Goal: Task Accomplishment & Management: Use online tool/utility

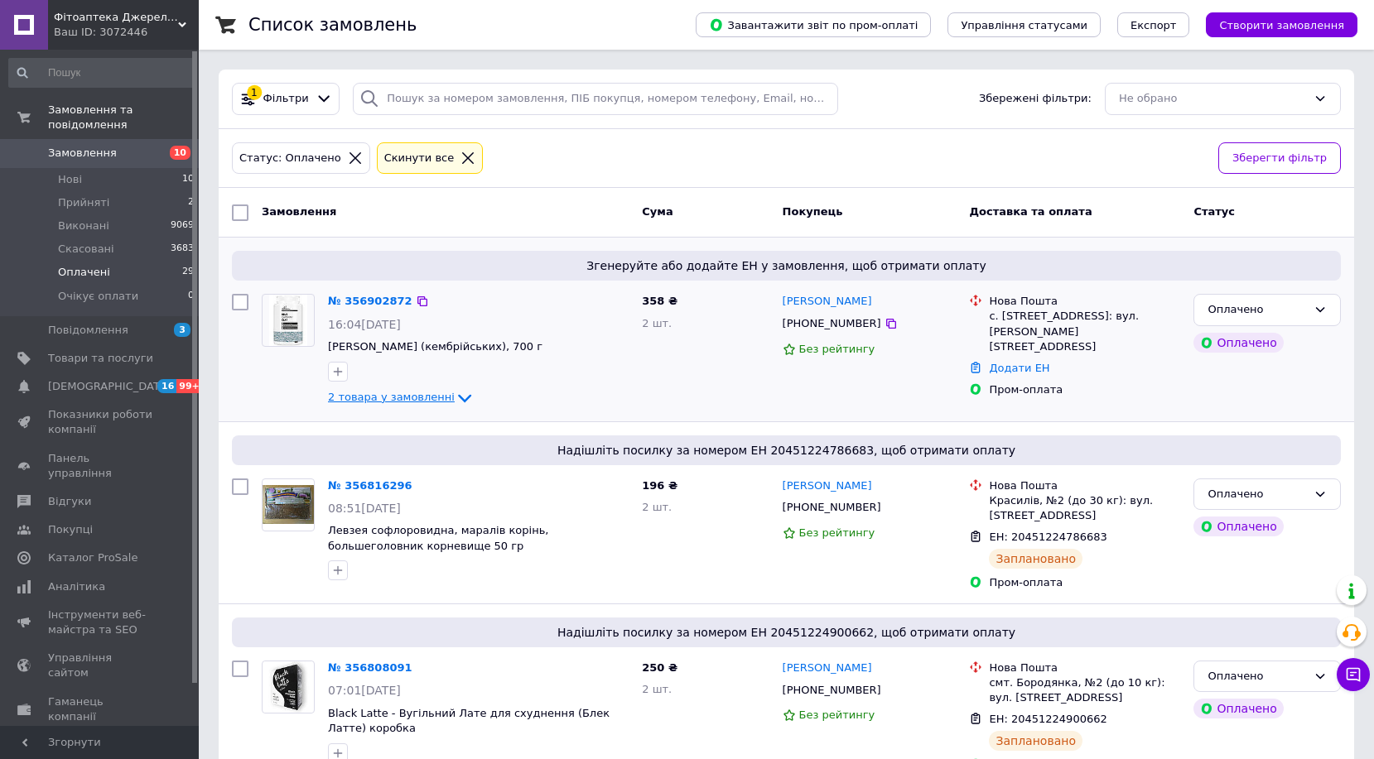
click at [455, 396] on icon at bounding box center [465, 398] width 20 height 20
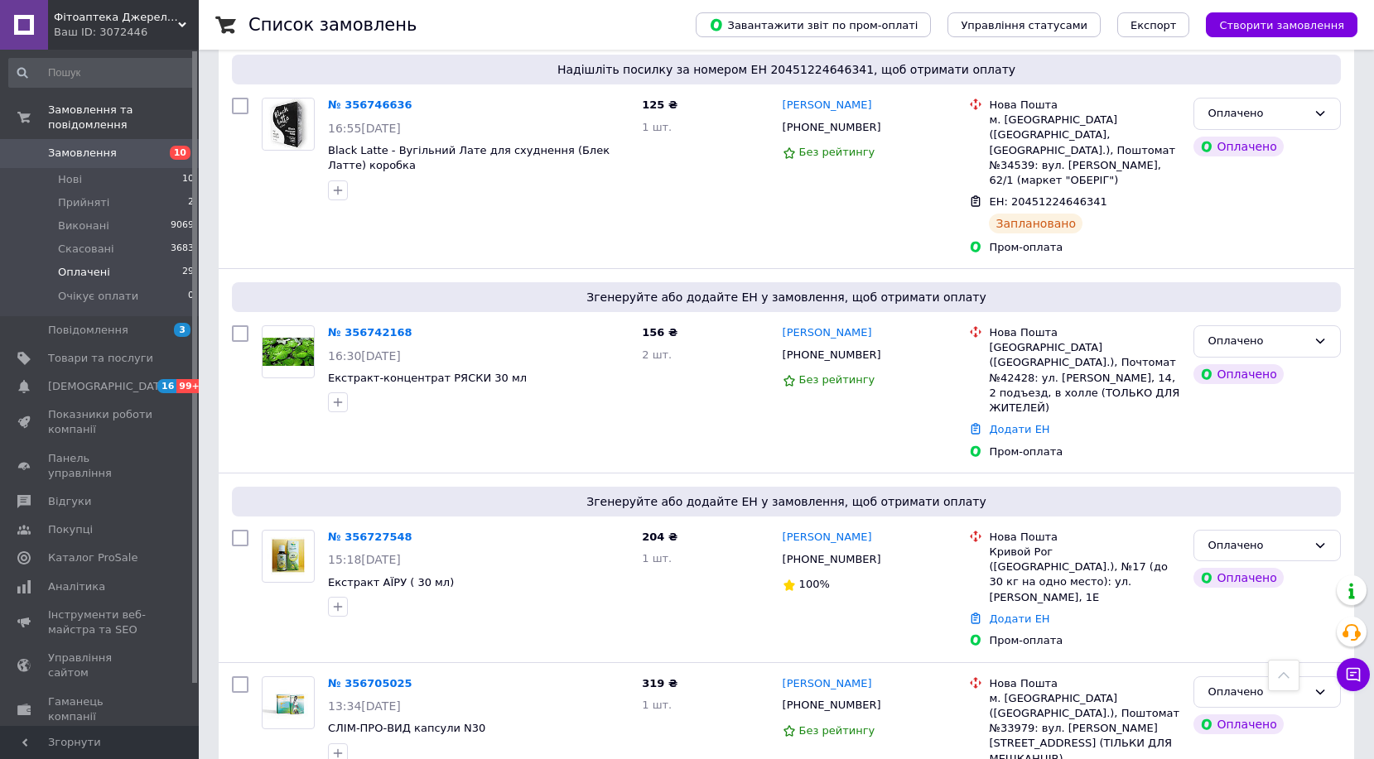
scroll to position [1553, 0]
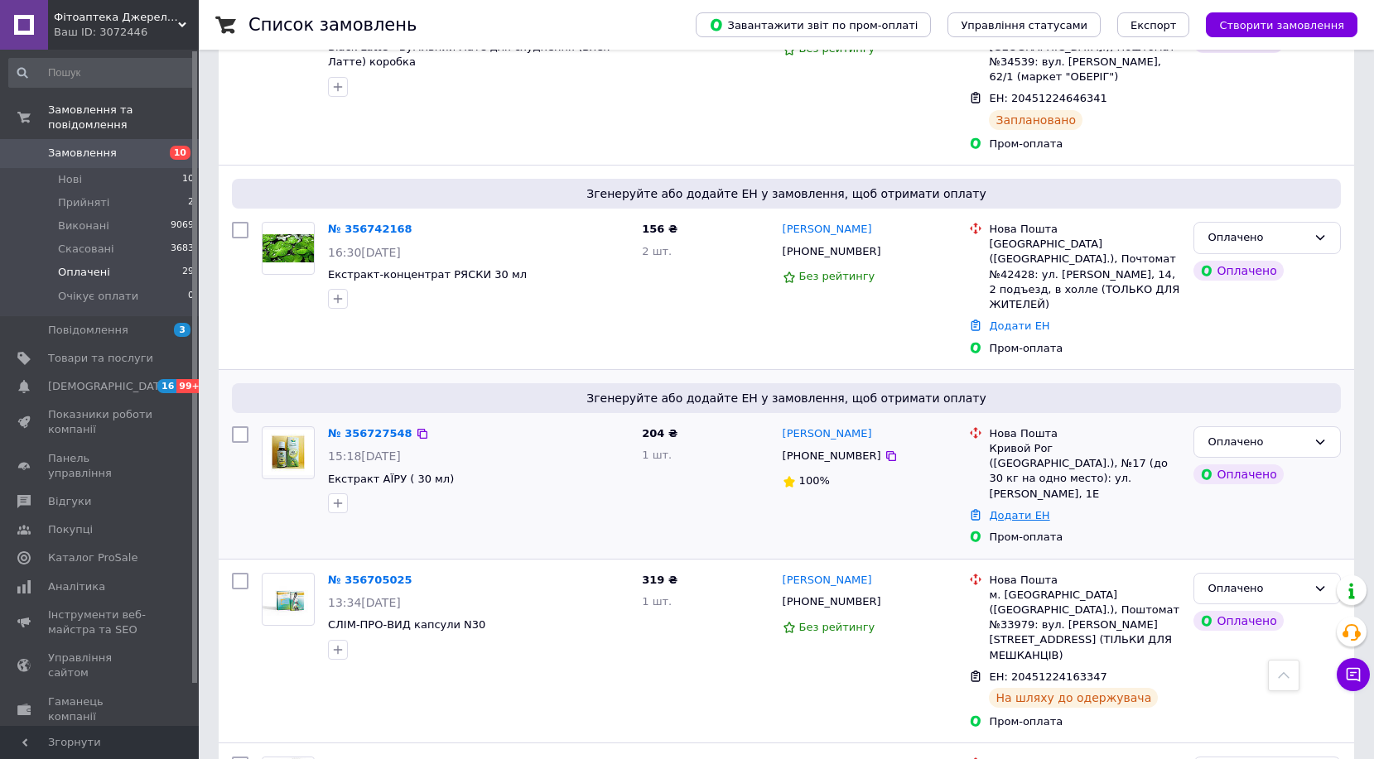
click at [1004, 509] on link "Додати ЕН" at bounding box center [1019, 515] width 60 height 12
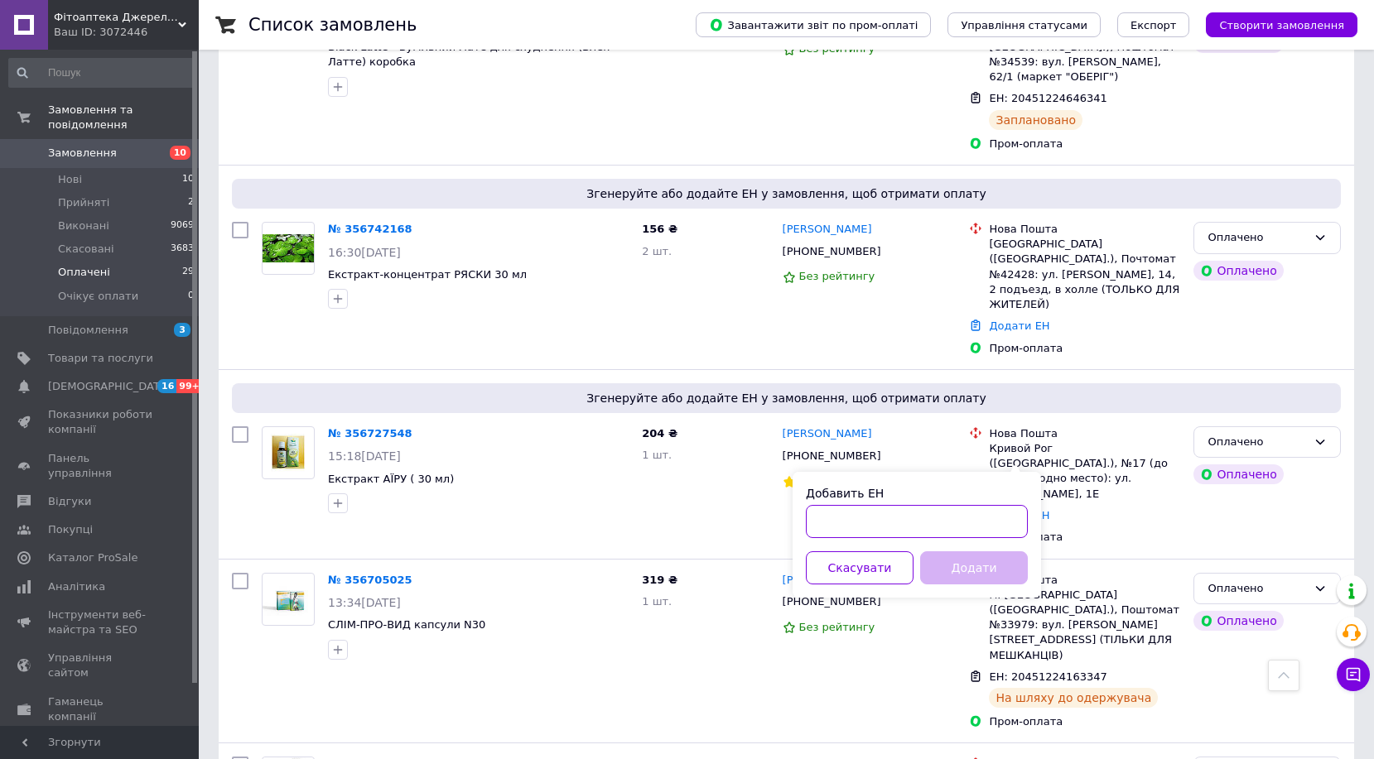
click at [871, 518] on input "Добавить ЕН" at bounding box center [917, 521] width 222 height 33
paste input "59+001432879204"
click at [839, 518] on input "59+001432879204" at bounding box center [917, 521] width 222 height 33
type input "59001432879204"
click at [968, 556] on button "Додати" at bounding box center [974, 567] width 108 height 33
